Goal: Task Accomplishment & Management: Complete application form

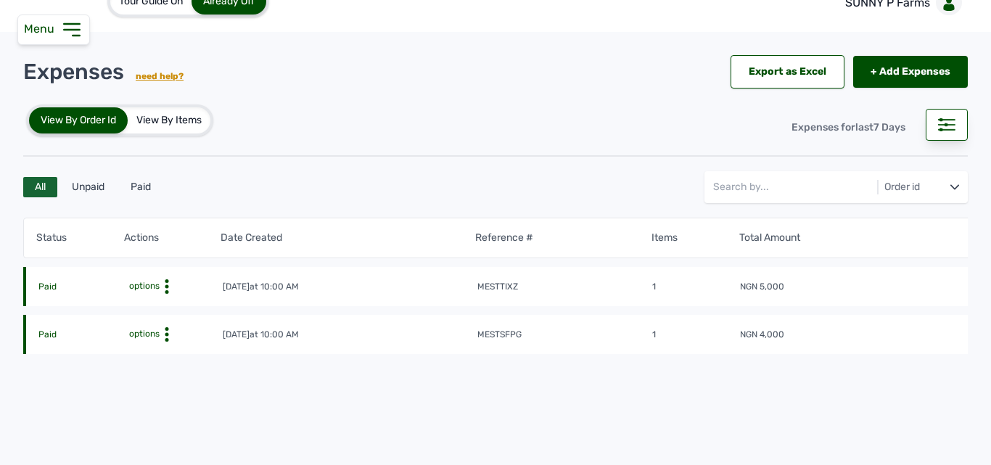
scroll to position [6, 0]
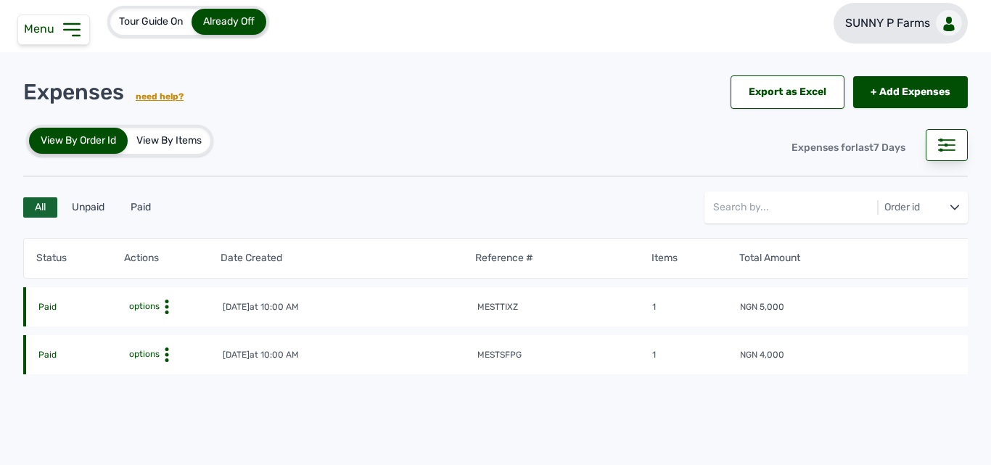
click at [900, 15] on p "SUNNY P Farms" at bounding box center [887, 23] width 85 height 17
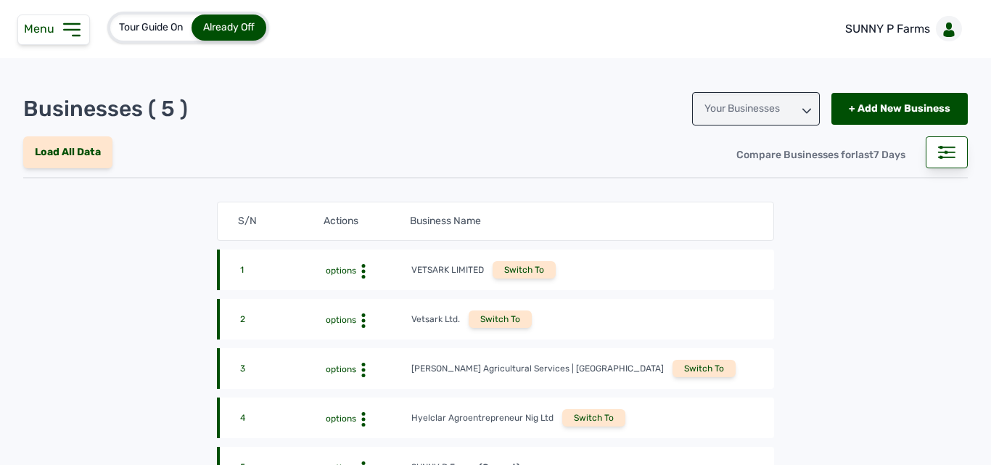
click at [673, 368] on div "Switch To" at bounding box center [704, 368] width 63 height 17
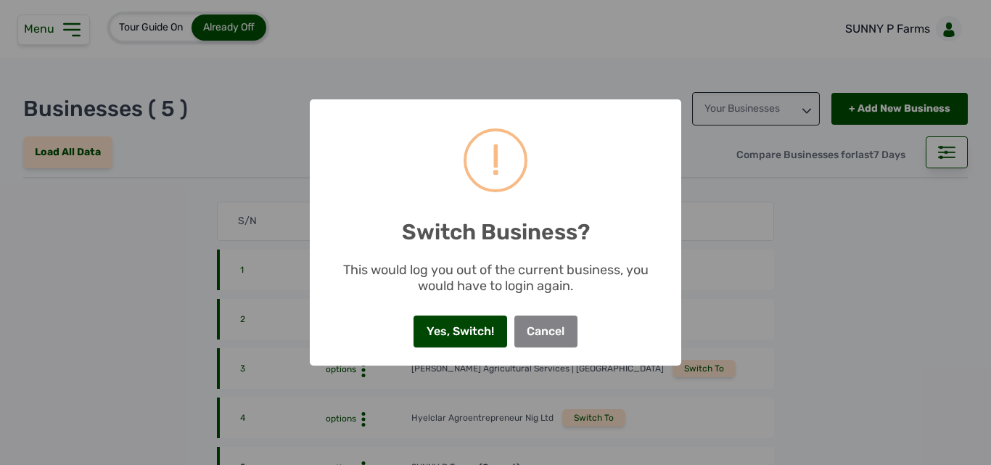
click at [499, 336] on button "Yes, Switch!" at bounding box center [460, 332] width 93 height 32
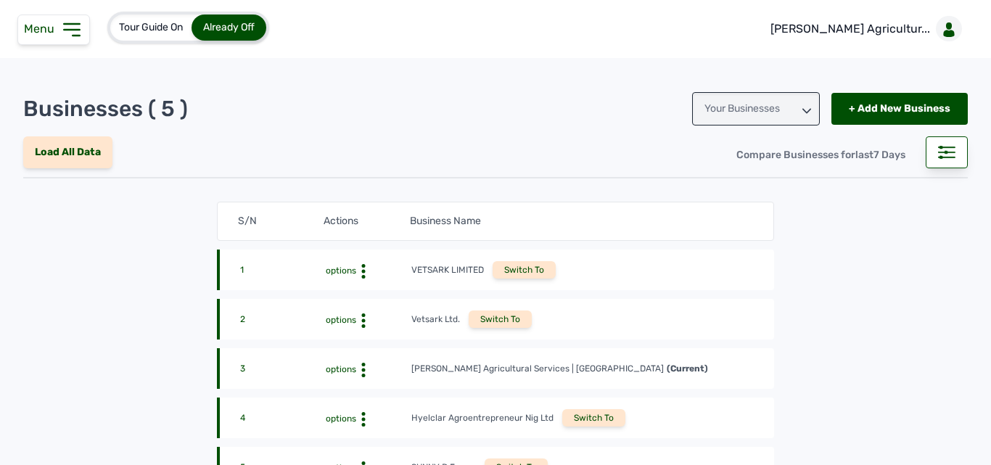
click at [80, 33] on icon at bounding box center [71, 29] width 23 height 23
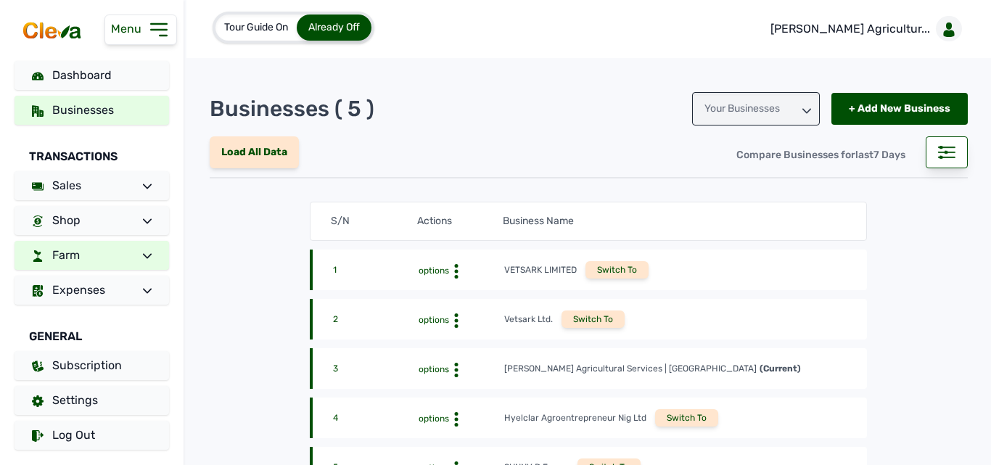
click at [118, 242] on link "Farm" at bounding box center [92, 255] width 155 height 29
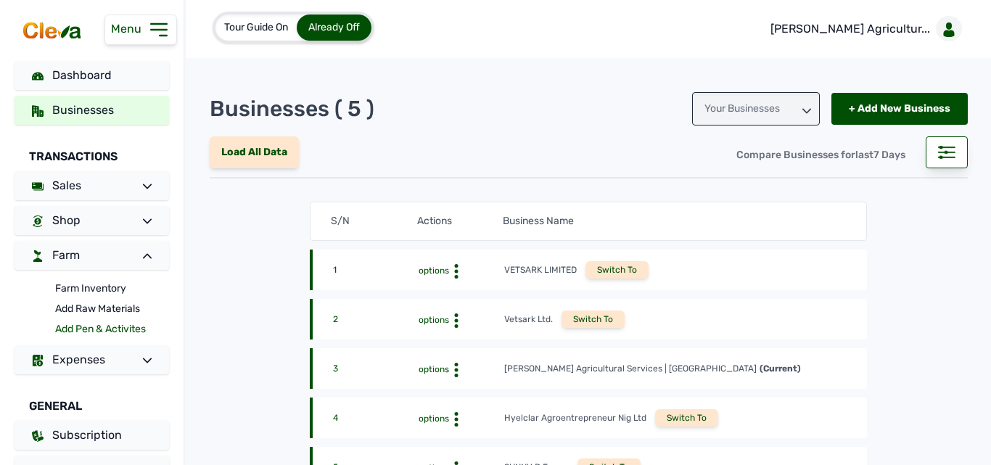
click at [101, 326] on link "Add Pen & Activites" at bounding box center [112, 329] width 114 height 20
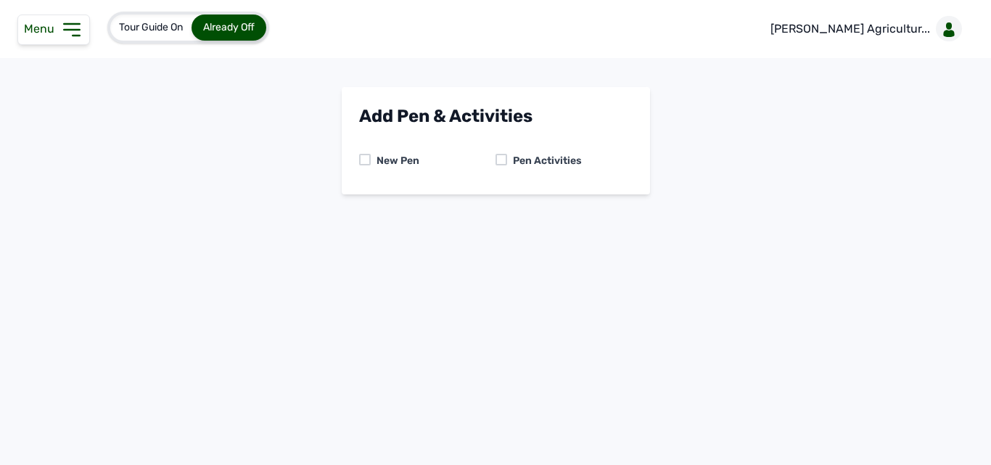
click at [503, 157] on div at bounding box center [501, 160] width 12 height 12
click at [487, 221] on select "-- Select pen -- PEN A (Broilers) PEN B (Broilers)" at bounding box center [495, 221] width 273 height 30
select select "me00sq3e0909"
click at [359, 206] on select "-- Select pen -- PEN A (Broilers) PEN B (Broilers)" at bounding box center [495, 221] width 273 height 30
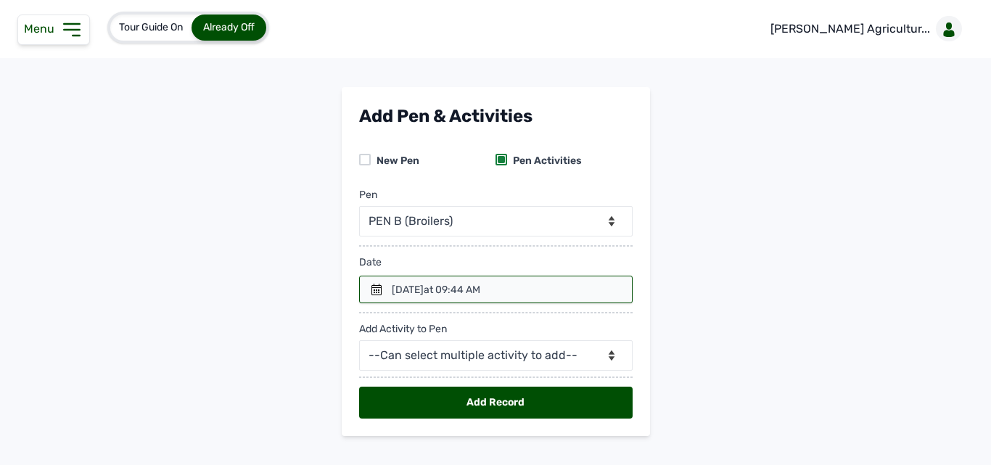
click at [71, 24] on icon at bounding box center [71, 30] width 15 height 12
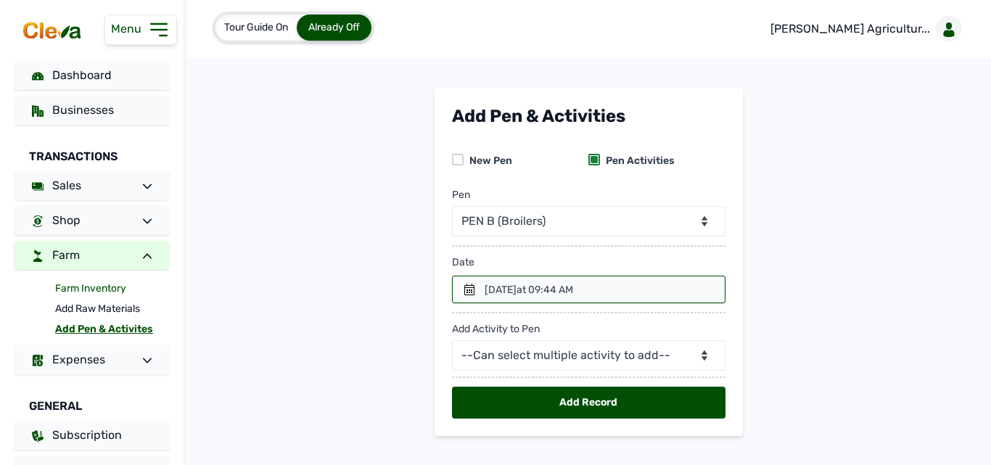
click at [78, 287] on link "Farm Inventory" at bounding box center [112, 289] width 114 height 20
click at [112, 287] on link "Farm Inventory" at bounding box center [112, 289] width 114 height 20
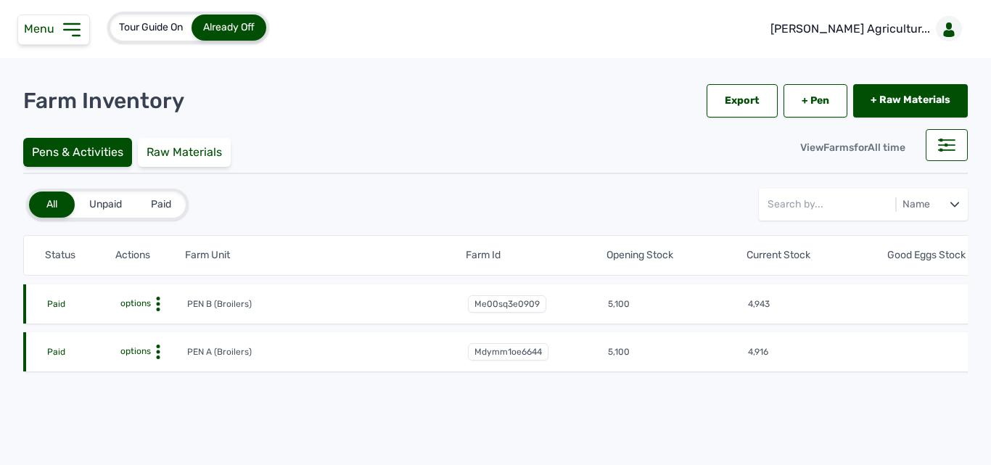
click at [157, 305] on circle at bounding box center [158, 305] width 4 height 4
click at [153, 321] on div "Farm Activities" at bounding box center [133, 326] width 103 height 17
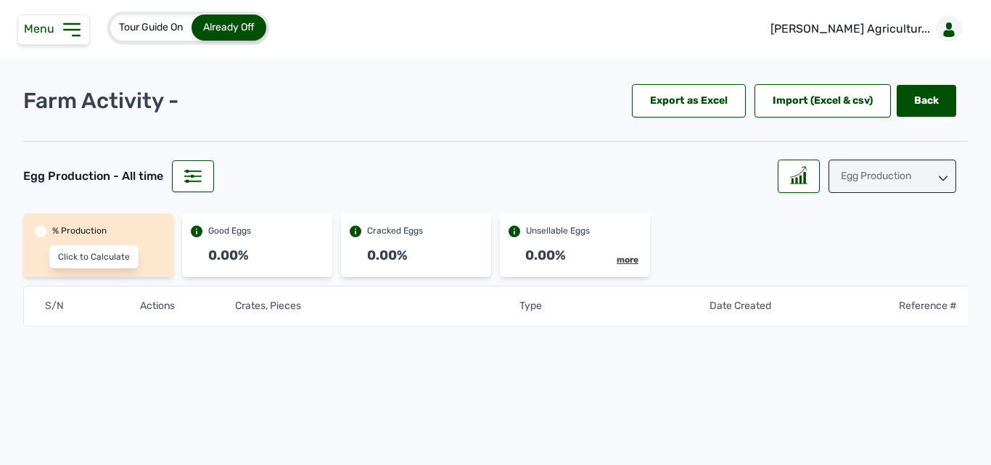
click at [153, 321] on tr "S/N Actions Crates, Pieces Type Date Created Reference #" at bounding box center [518, 306] width 991 height 41
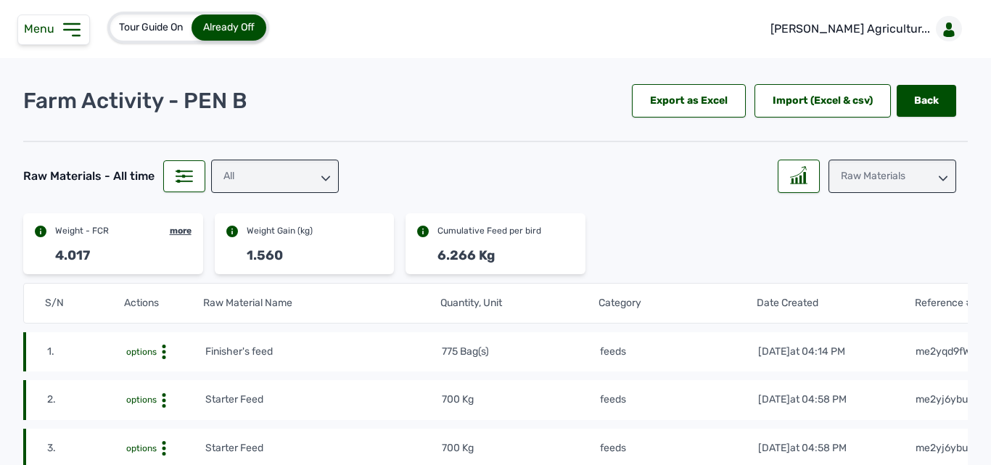
click at [390, 259] on div "1.560" at bounding box center [305, 259] width 180 height 29
click at [69, 34] on icon at bounding box center [71, 29] width 23 height 23
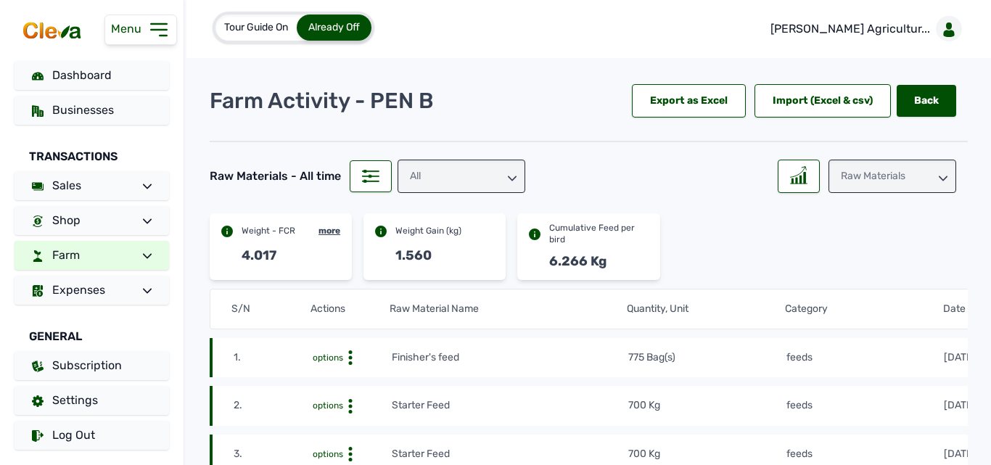
click at [83, 260] on link "Farm" at bounding box center [92, 255] width 155 height 29
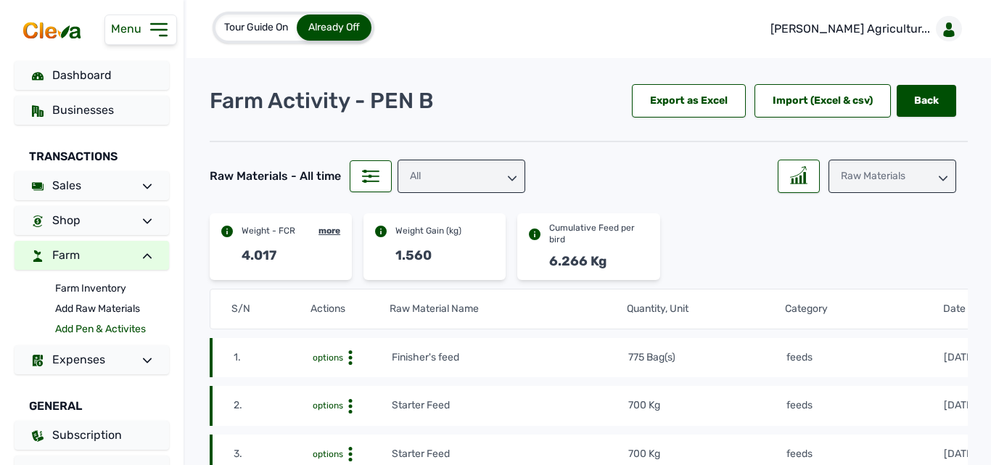
click at [85, 323] on link "Add Pen & Activites" at bounding box center [112, 329] width 114 height 20
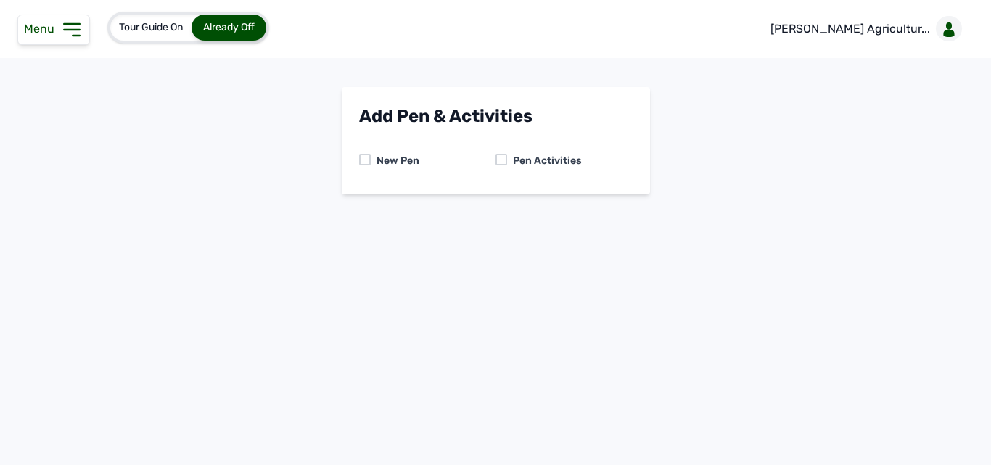
click at [501, 156] on div at bounding box center [501, 160] width 12 height 12
click at [528, 222] on select "-- Select pen -- PEN A (Broilers) PEN B (Broilers)" at bounding box center [495, 221] width 273 height 30
select select "me00sq3e0909"
click at [359, 206] on select "-- Select pen -- PEN A (Broilers) PEN B (Broilers)" at bounding box center [495, 221] width 273 height 30
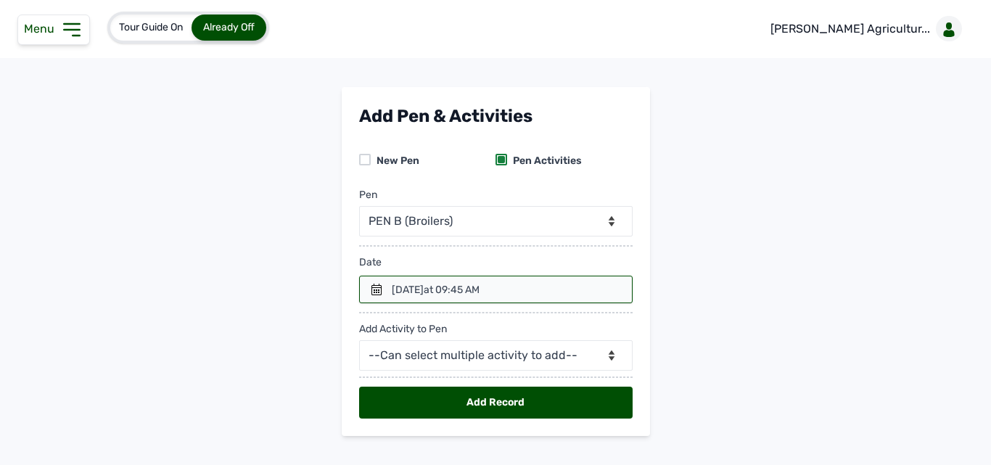
click at [378, 288] on icon at bounding box center [377, 290] width 12 height 12
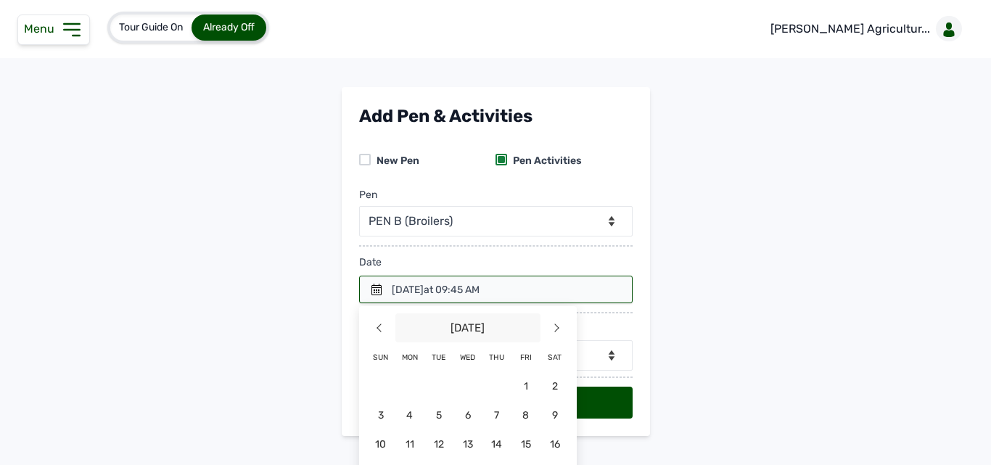
scroll to position [88, 0]
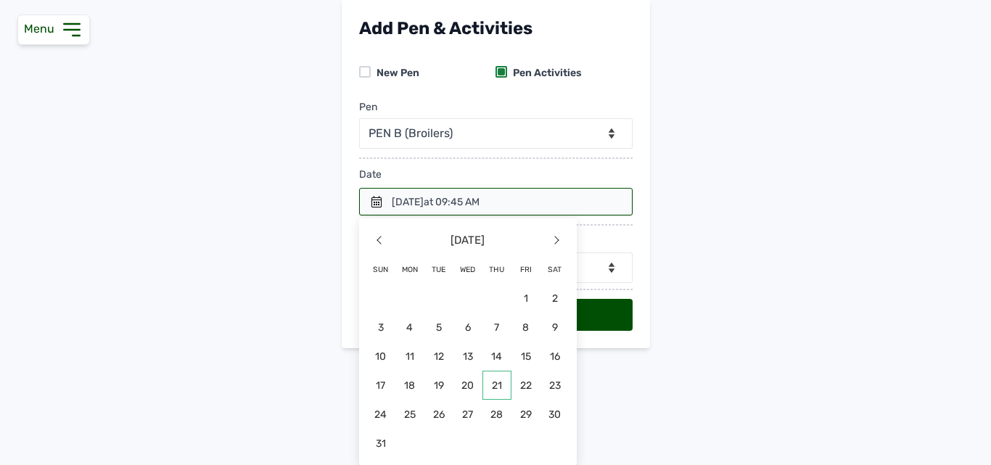
click at [453, 400] on span "21" at bounding box center [438, 414] width 29 height 29
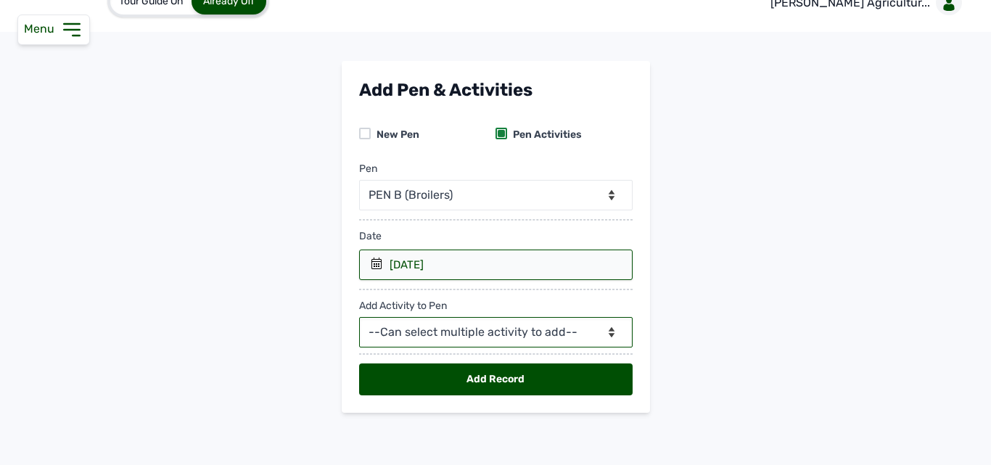
click at [415, 326] on select "--Can select multiple activity to add-- Raw Material Losses Weight" at bounding box center [495, 332] width 273 height 30
select select "Raw Material"
click at [359, 317] on select "--Can select multiple activity to add-- Raw Material Losses Weight" at bounding box center [495, 332] width 273 height 30
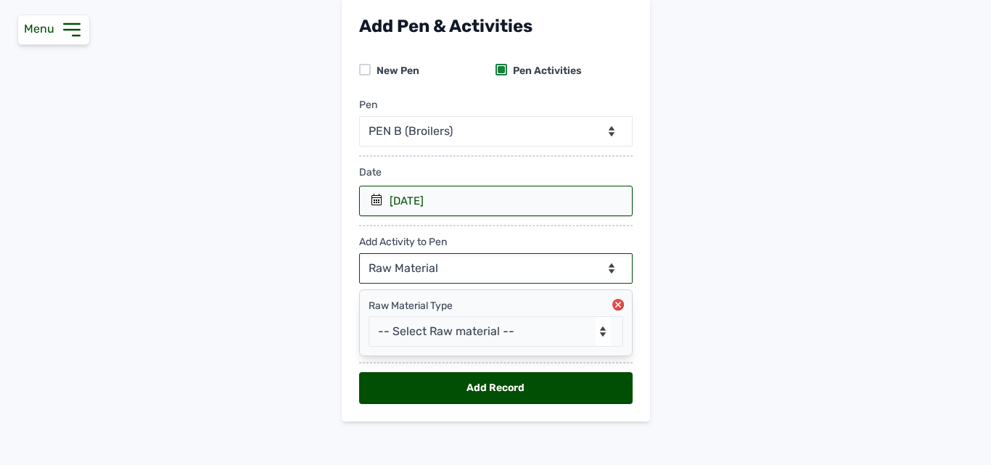
scroll to position [99, 0]
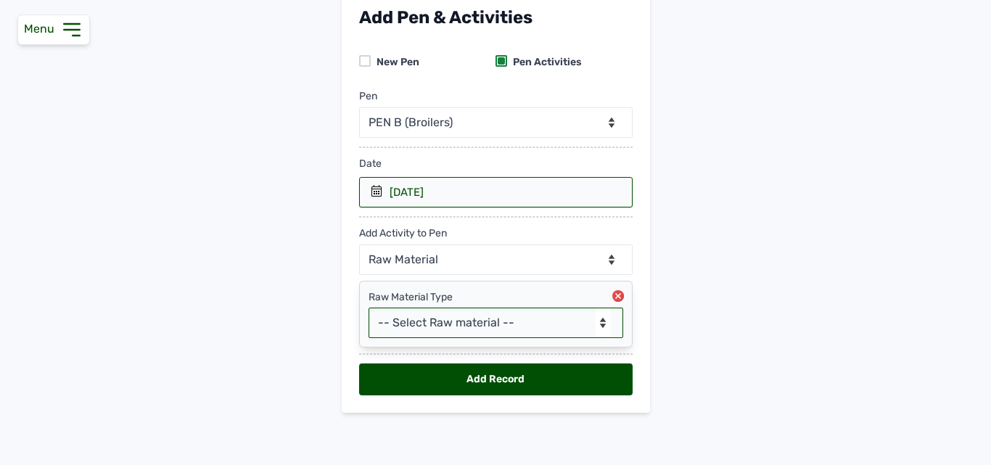
click at [476, 314] on select "-- Select Raw material -- feeds medications vaccines Biomass Fuel" at bounding box center [496, 323] width 255 height 30
select select "feeds"
click at [369, 308] on select "-- Select Raw material -- feeds medications vaccines Biomass Fuel" at bounding box center [496, 323] width 255 height 30
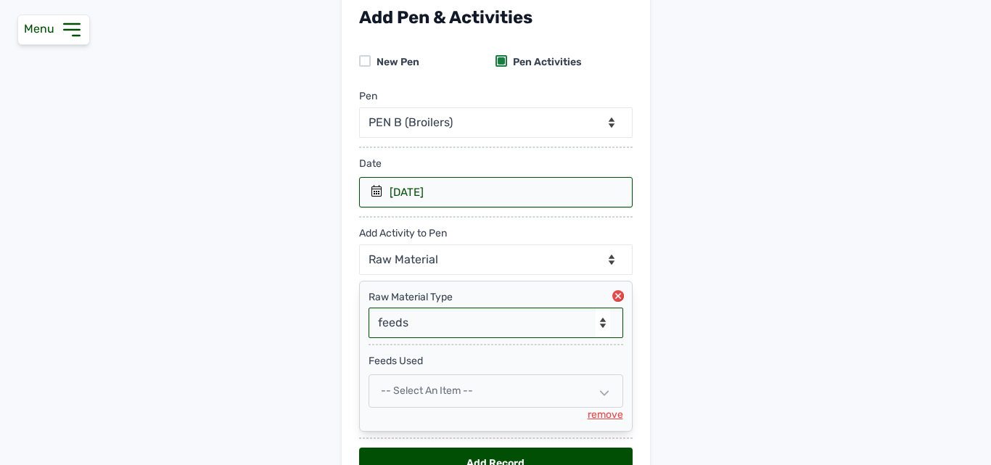
scroll to position [183, 0]
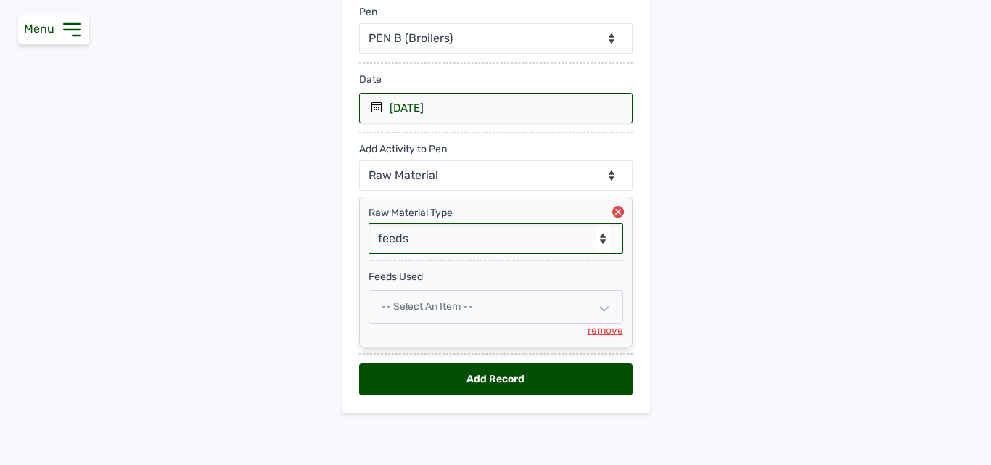
click at [451, 297] on div "-- Select an Item --" at bounding box center [496, 306] width 255 height 33
select select
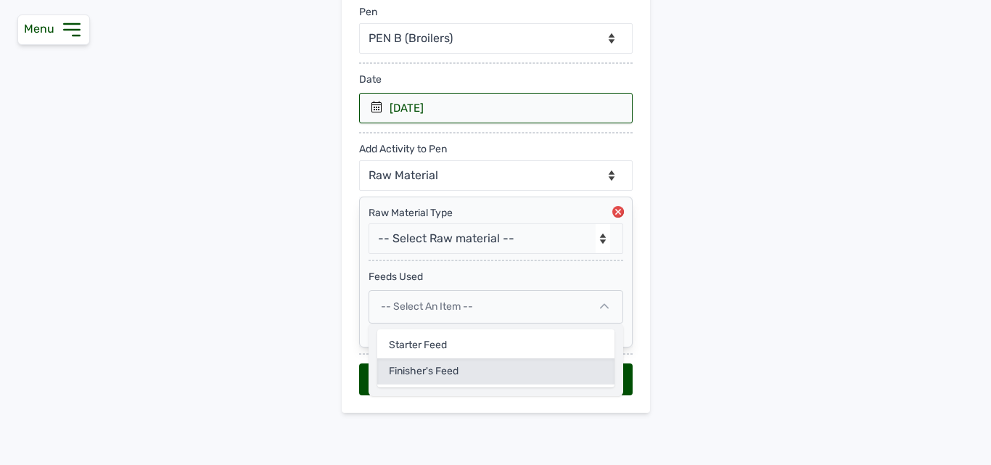
click at [421, 376] on div "Finisher's feed" at bounding box center [495, 371] width 237 height 26
select select
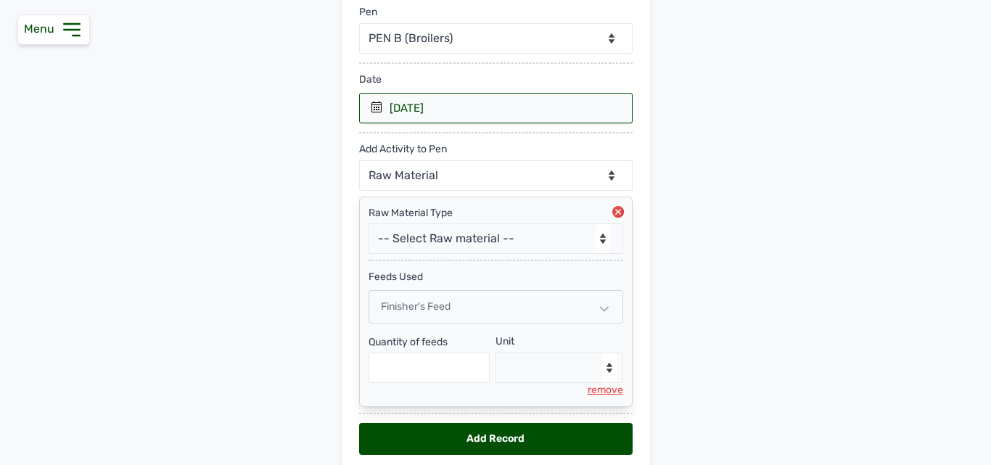
click at [419, 305] on span "Finisher's feed" at bounding box center [416, 306] width 70 height 12
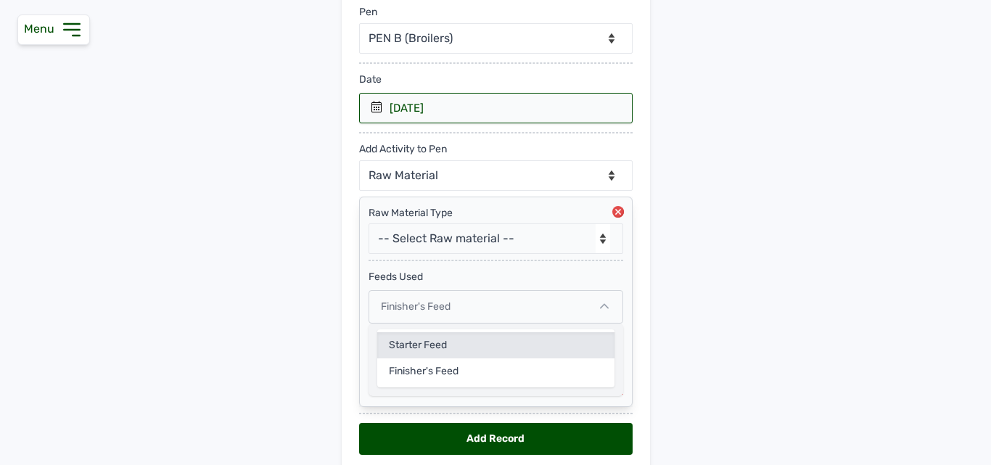
click at [403, 358] on div "Starter Feed" at bounding box center [495, 371] width 237 height 26
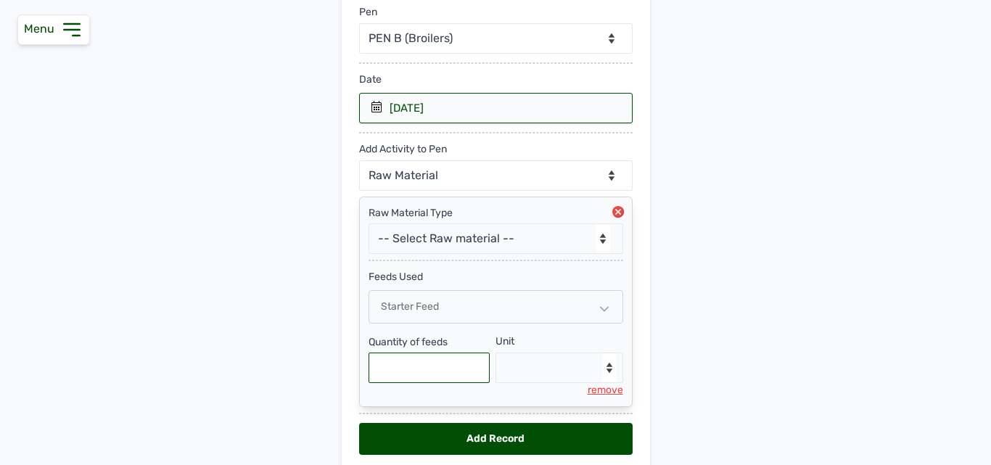
click at [400, 365] on input "text" at bounding box center [430, 368] width 122 height 30
type input "3"
type input "750"
click at [571, 368] on select "--Select unit-- Bag(s) Kg" at bounding box center [559, 368] width 128 height 30
select select "Kg"
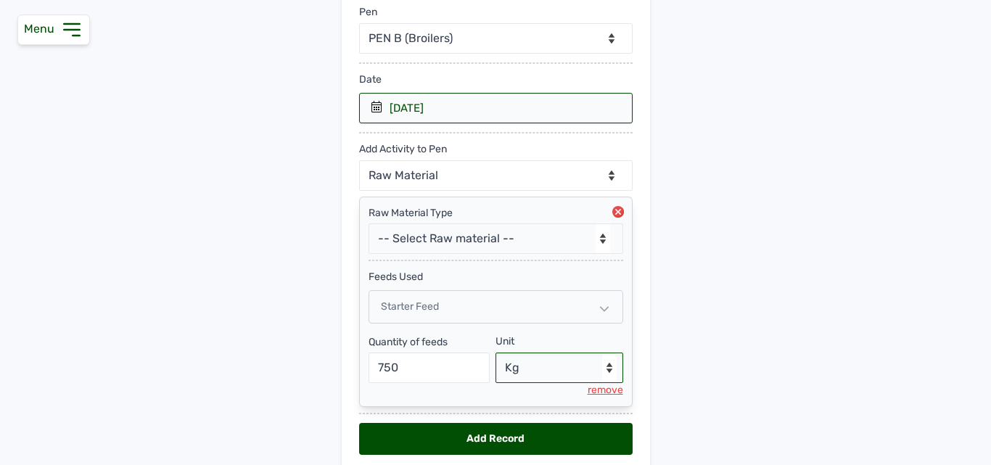
click at [495, 353] on select "--Select unit-- Bag(s) Kg" at bounding box center [559, 368] width 128 height 30
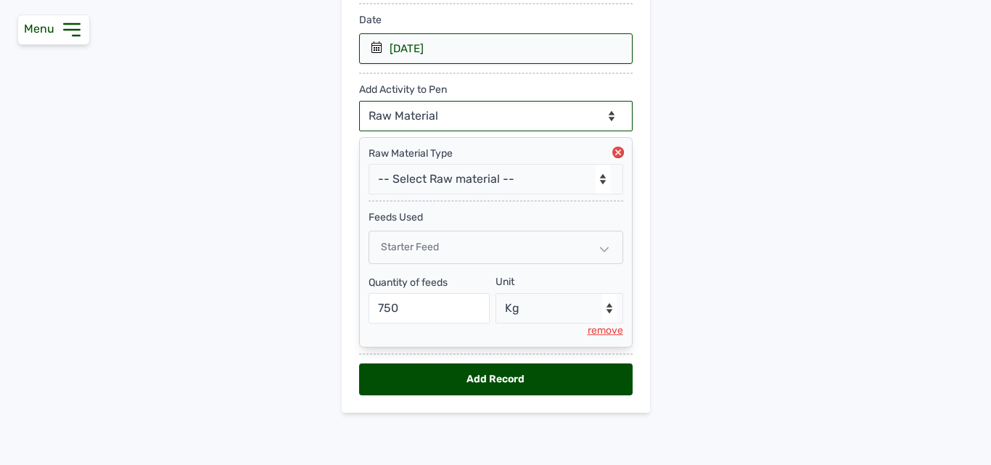
click at [478, 120] on select "--Can select multiple activity to add-- Raw Material Losses Weight" at bounding box center [495, 116] width 273 height 30
select select "Losses"
click at [359, 101] on select "--Can select multiple activity to add-- Raw Material Losses Weight" at bounding box center [495, 116] width 273 height 30
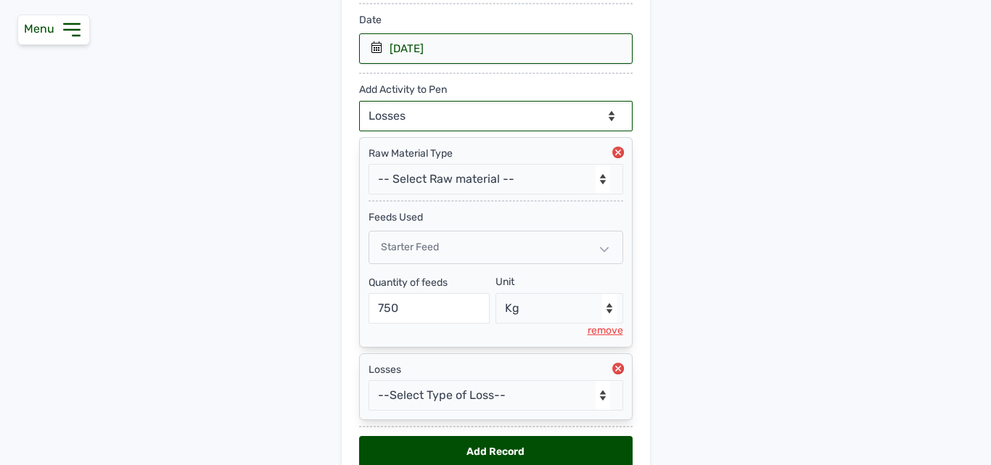
scroll to position [315, 0]
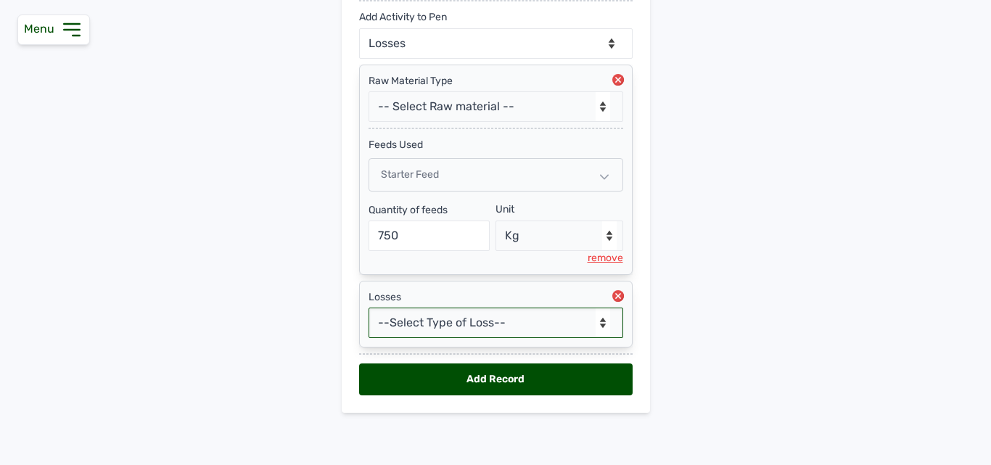
click at [454, 334] on select "--Select Type of Loss-- Mortality Culled Theft" at bounding box center [496, 323] width 255 height 30
select select "Mortality"
click at [369, 308] on select "--Select Type of Loss-- Mortality Culled Theft" at bounding box center [496, 323] width 255 height 30
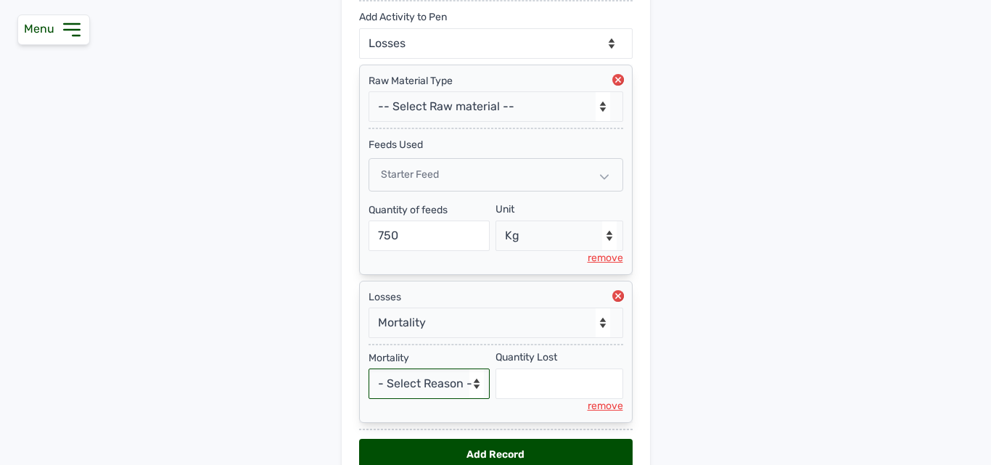
click at [411, 389] on select "- Select Reason - Disease Late Vaccination Wrong Vaccination Heat [MEDICAL_DATA…" at bounding box center [430, 384] width 122 height 30
select select "Others"
click at [369, 369] on select "- Select Reason - Disease Late Vaccination Wrong Vaccination Heat [MEDICAL_DATA…" at bounding box center [430, 384] width 122 height 30
select select "null"
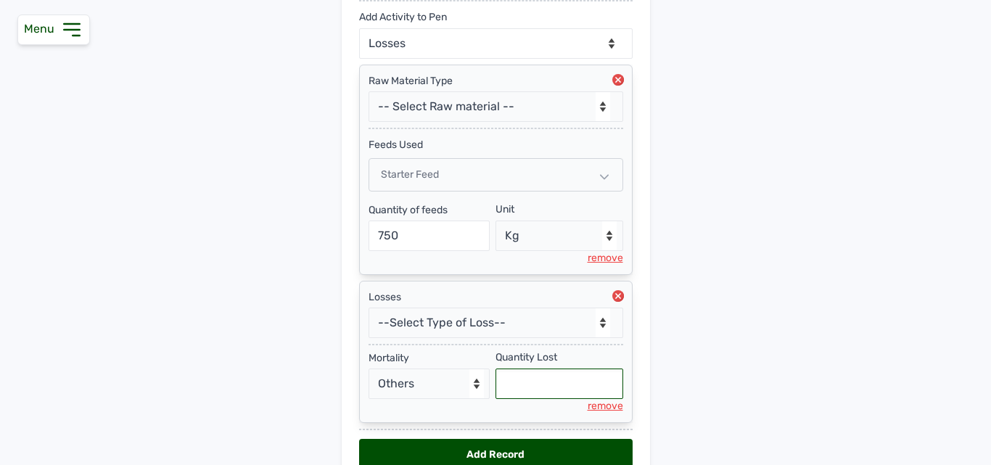
click at [555, 387] on input "text" at bounding box center [559, 384] width 128 height 30
type input "24"
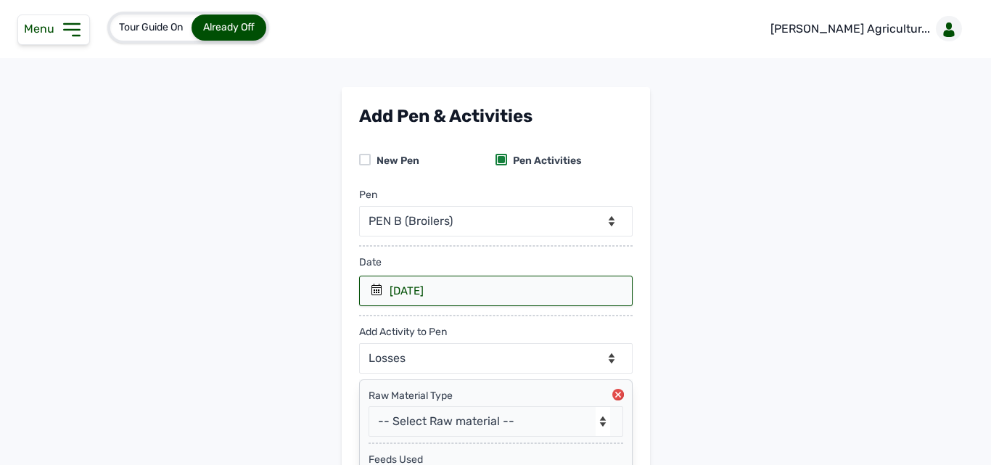
scroll to position [390, 0]
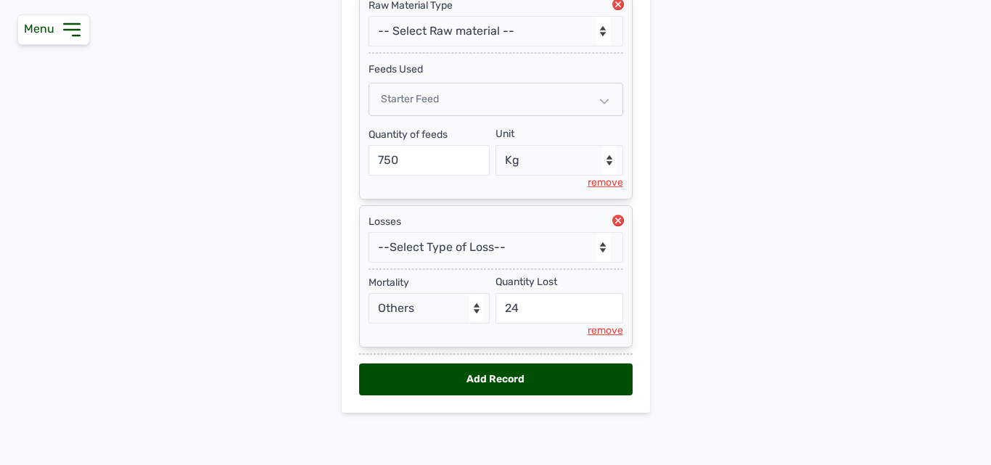
click at [539, 371] on div "Add Record" at bounding box center [495, 379] width 273 height 32
select select "null"
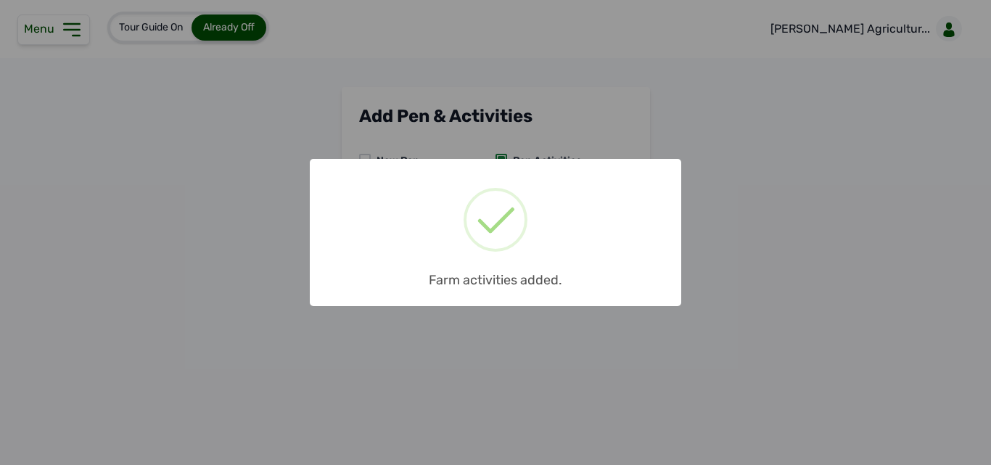
scroll to position [0, 0]
click at [691, 293] on div "× Farm activities added. OK No Cancel" at bounding box center [495, 232] width 991 height 465
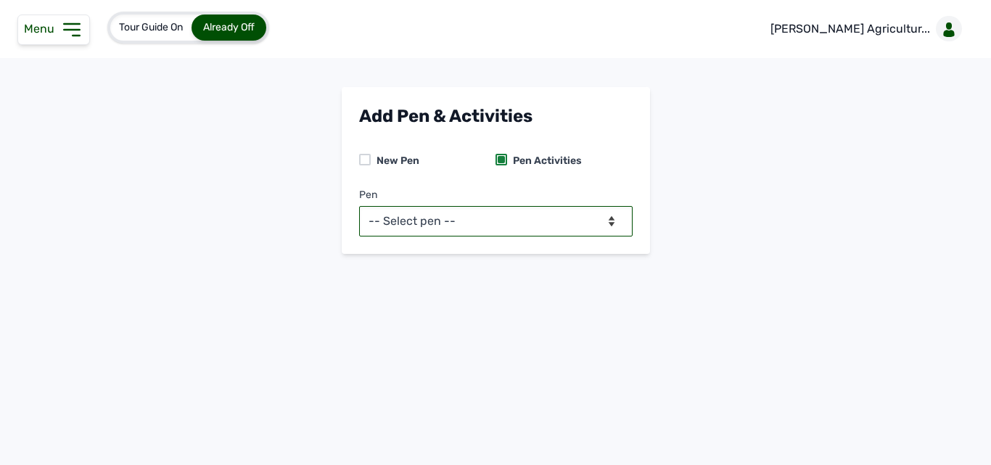
click at [581, 222] on select "-- Select pen -- PEN A (Broilers) PEN B (Broilers)" at bounding box center [495, 221] width 273 height 30
select select "me00sq3e0909"
click at [359, 206] on select "-- Select pen -- PEN A (Broilers) PEN B (Broilers)" at bounding box center [495, 221] width 273 height 30
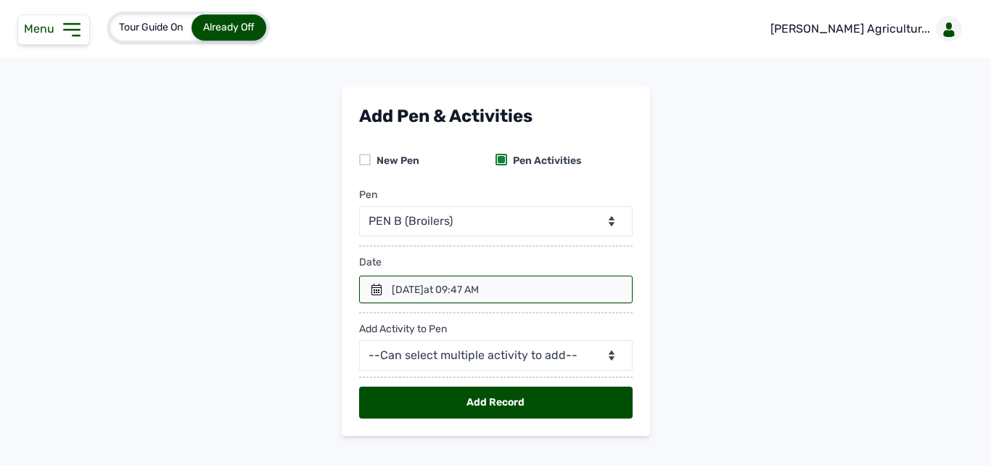
click at [366, 287] on div at bounding box center [495, 290] width 273 height 28
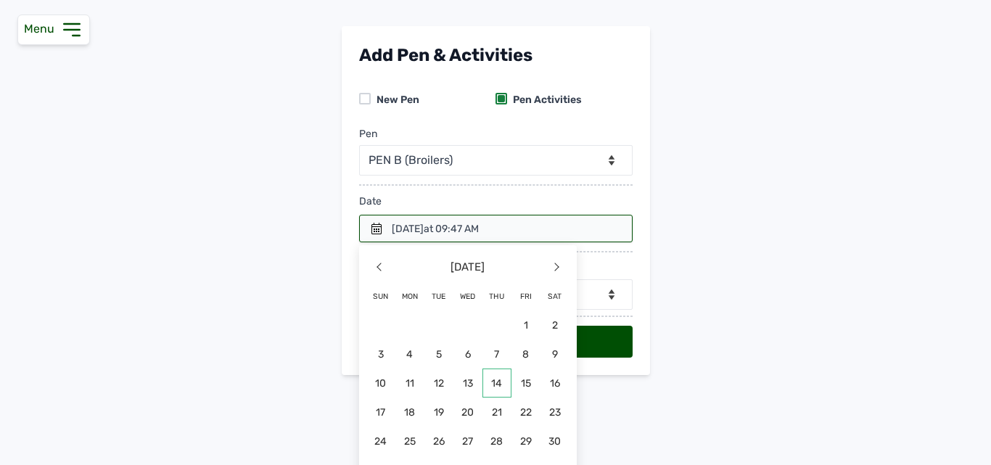
scroll to position [88, 0]
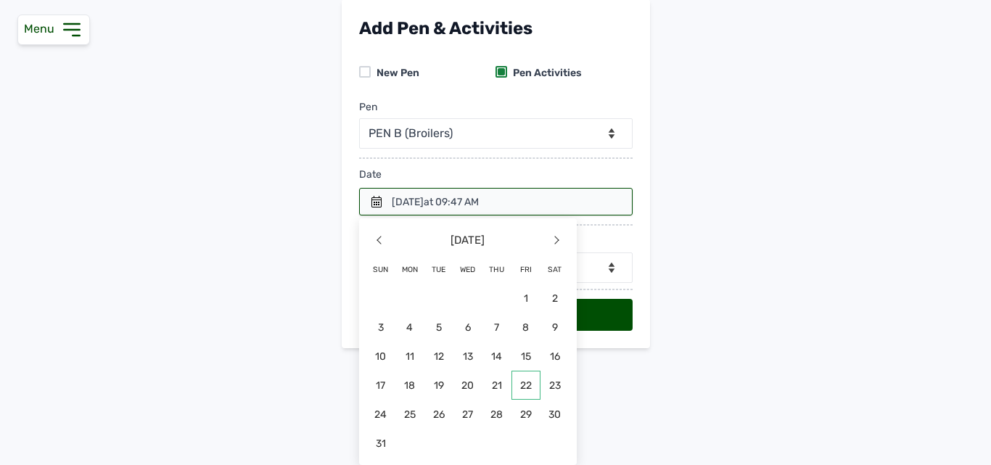
click at [482, 400] on span "22" at bounding box center [467, 414] width 29 height 29
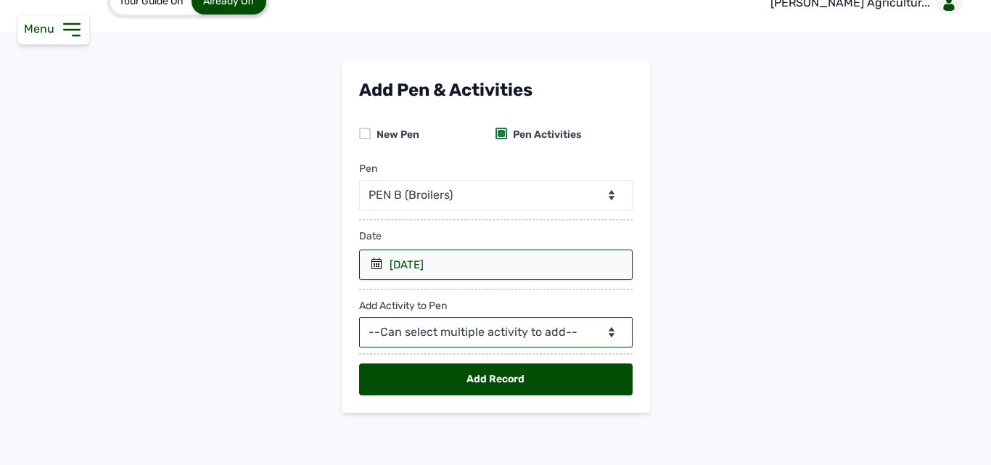
click at [464, 328] on select "--Can select multiple activity to add-- Raw Material Losses Weight" at bounding box center [495, 332] width 273 height 30
select select "Raw Material"
click at [359, 317] on select "--Can select multiple activity to add-- Raw Material Losses Weight" at bounding box center [495, 332] width 273 height 30
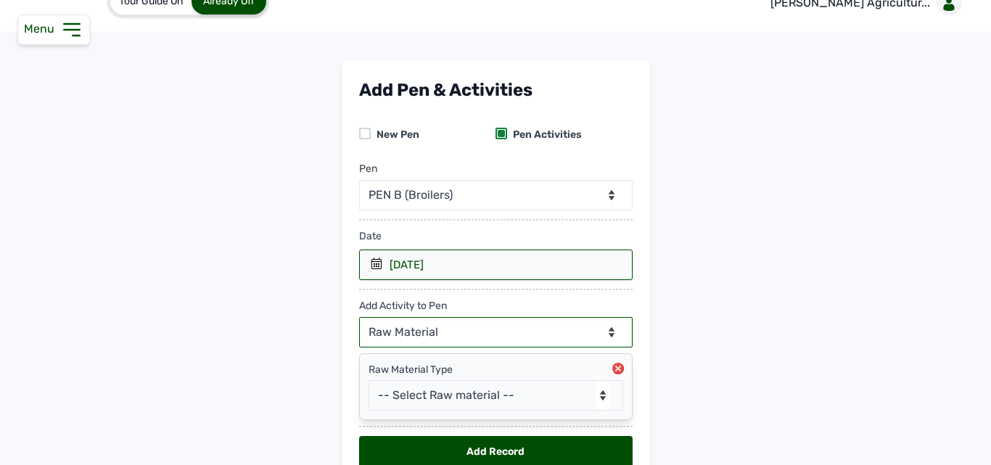
scroll to position [99, 0]
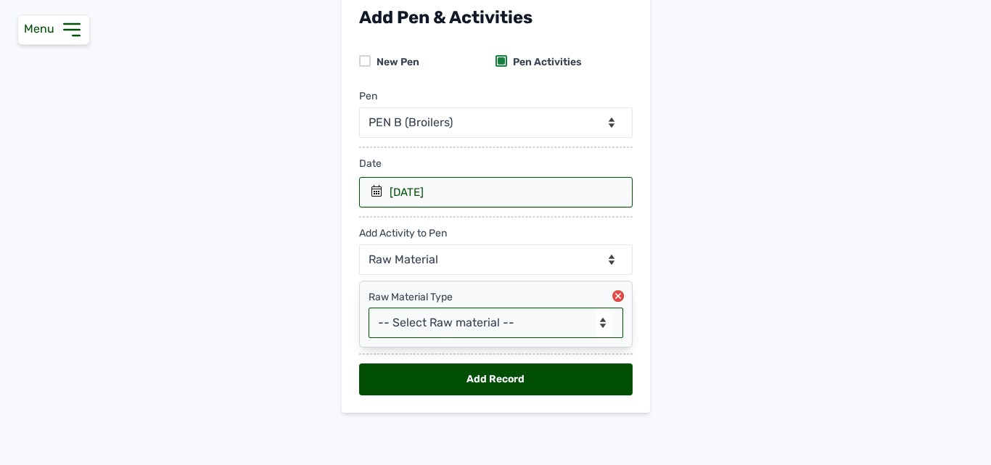
click at [440, 319] on select "-- Select Raw material -- feeds medications vaccines Biomass Fuel" at bounding box center [496, 323] width 255 height 30
select select "feeds"
click at [369, 308] on select "-- Select Raw material -- feeds medications vaccines Biomass Fuel" at bounding box center [496, 323] width 255 height 30
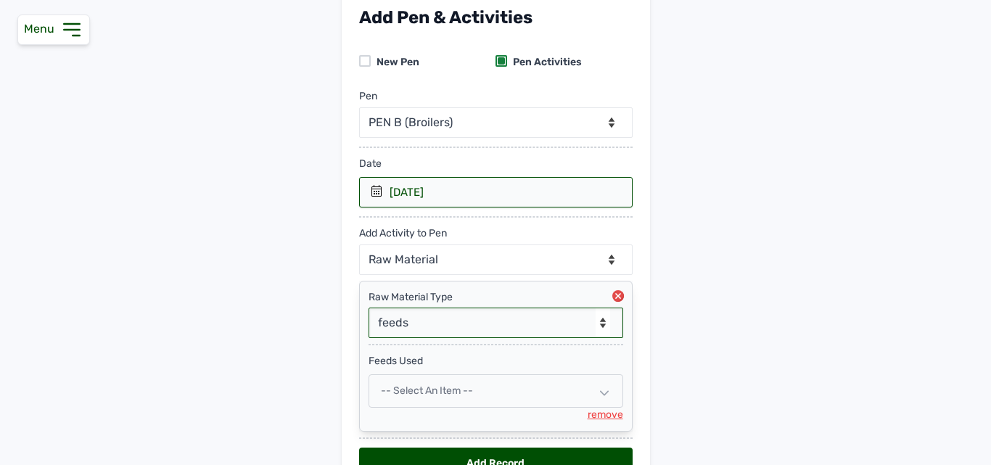
scroll to position [183, 0]
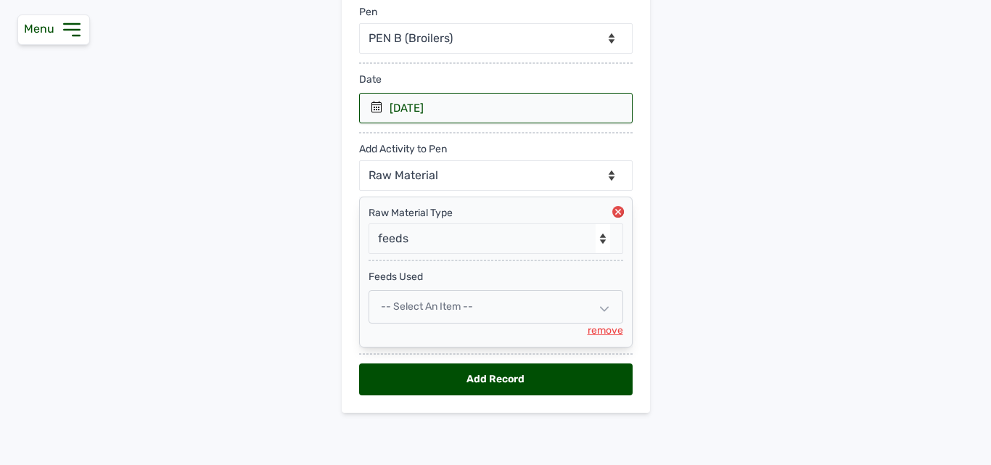
click at [432, 310] on span "-- Select an Item --" at bounding box center [427, 306] width 92 height 12
select select
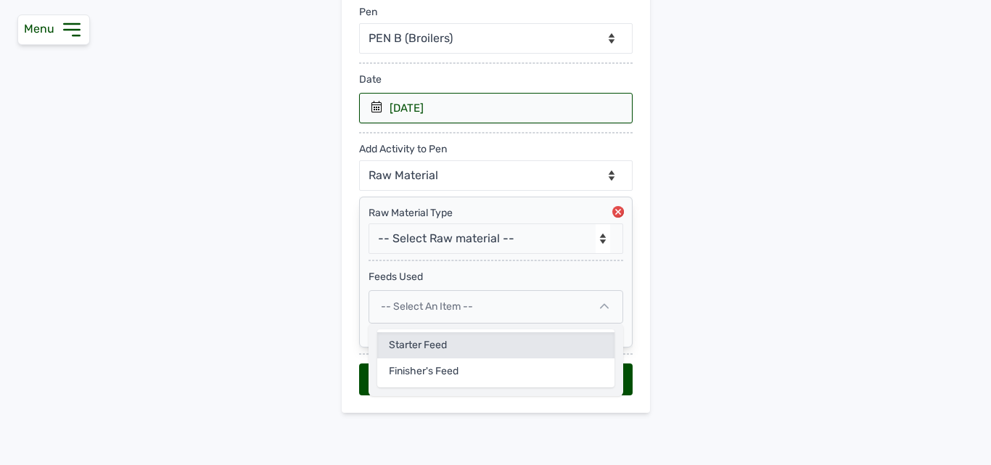
click at [414, 358] on div "Starter Feed" at bounding box center [495, 371] width 237 height 26
select select
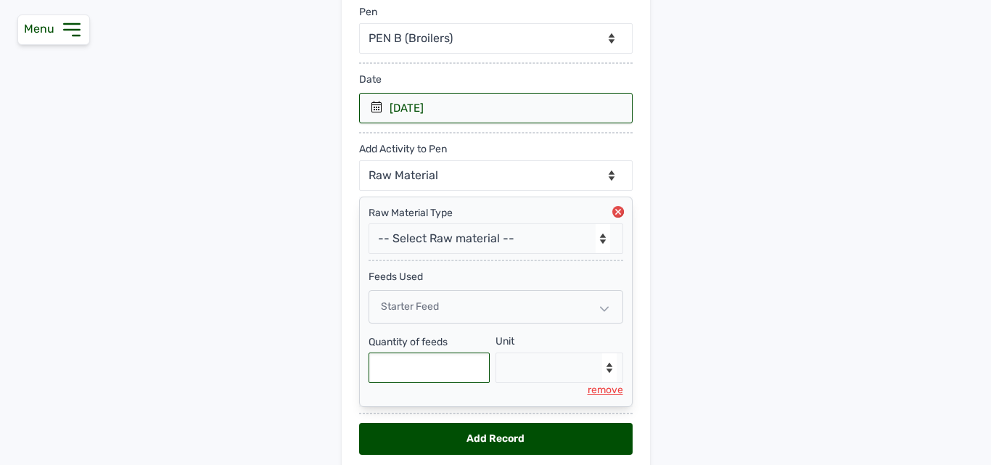
click at [426, 367] on input "text" at bounding box center [430, 368] width 122 height 30
type input "850"
click at [547, 369] on select "--Select unit-- Bag(s) Kg" at bounding box center [559, 368] width 128 height 30
select select "Kg"
click at [495, 353] on select "--Select unit-- Bag(s) Kg" at bounding box center [559, 368] width 128 height 30
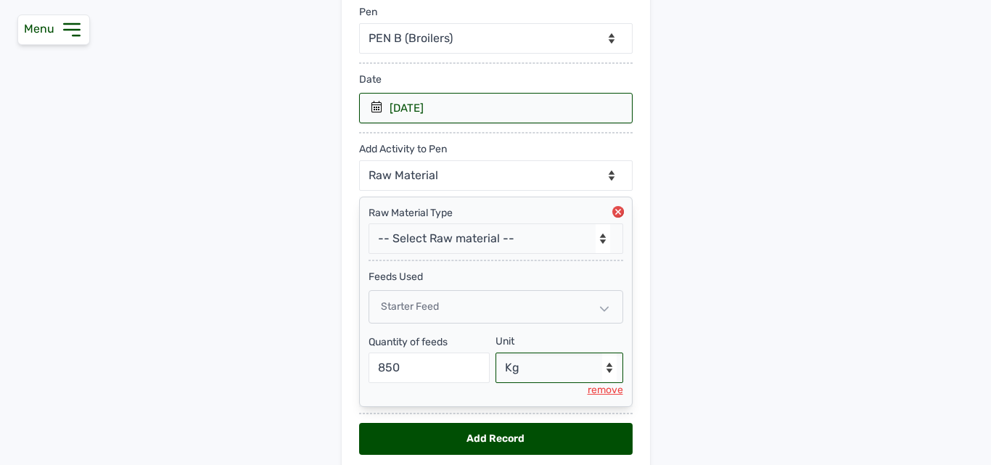
click at [523, 361] on select "--Select unit-- Bag(s) Kg" at bounding box center [559, 368] width 128 height 30
click at [495, 353] on select "--Select unit-- Bag(s) Kg" at bounding box center [559, 368] width 128 height 30
